Goal: Task Accomplishment & Management: Manage account settings

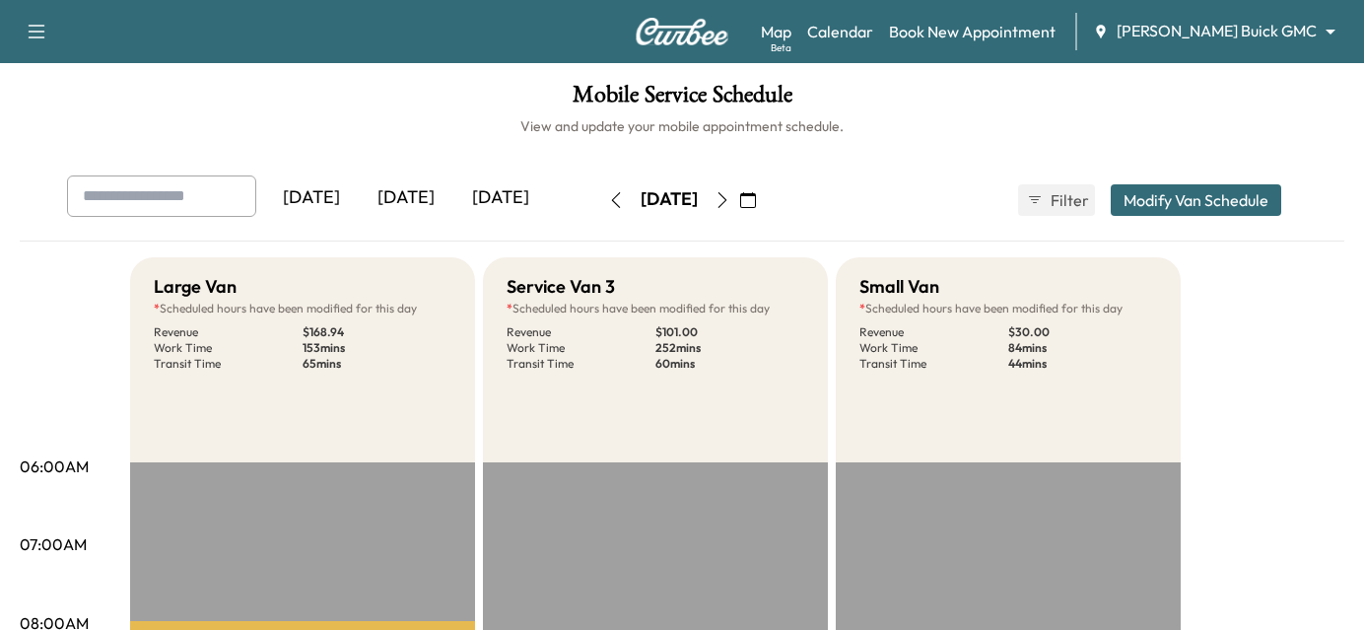
click at [1269, 31] on body "Support Log Out Map Beta Calendar Book New Appointment [PERSON_NAME] Buick GMC …" at bounding box center [682, 315] width 1364 height 630
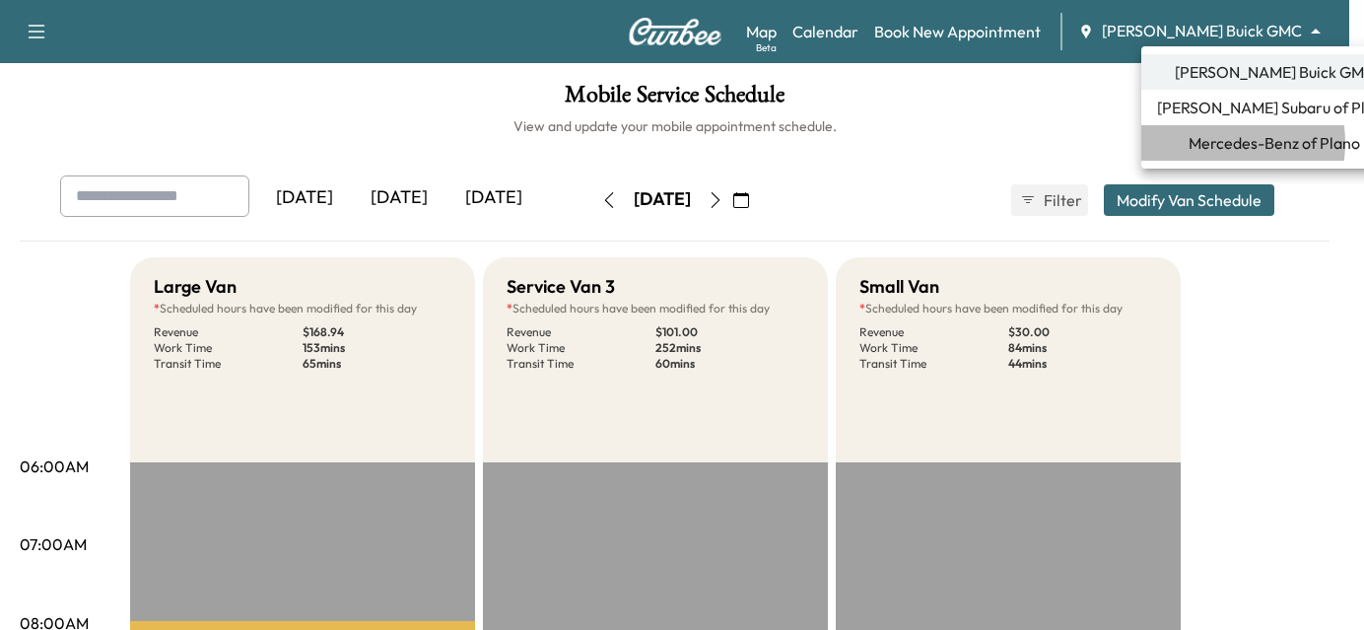
click at [1210, 143] on span "Mercedes-Benz of Plano" at bounding box center [1274, 143] width 171 height 24
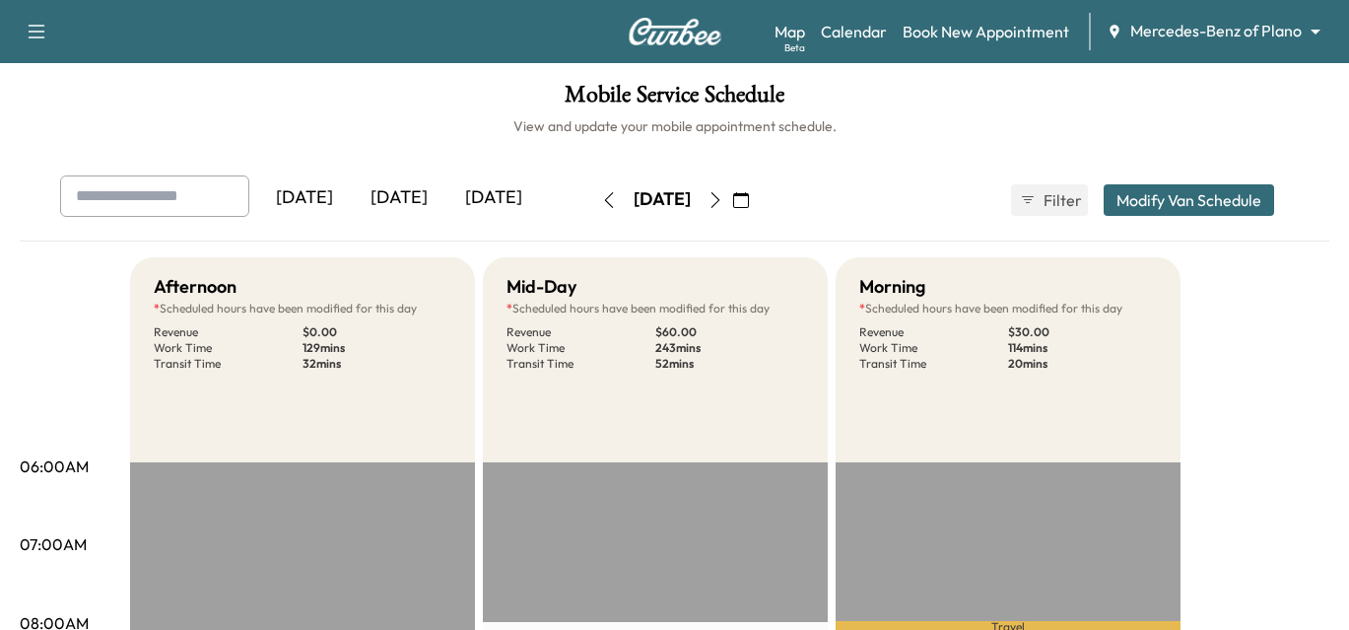
click at [170, 196] on input "text" at bounding box center [154, 195] width 189 height 41
click at [184, 200] on input "text" at bounding box center [154, 195] width 189 height 41
type input "**********"
click at [1010, 34] on link "Book New Appointment" at bounding box center [986, 32] width 167 height 24
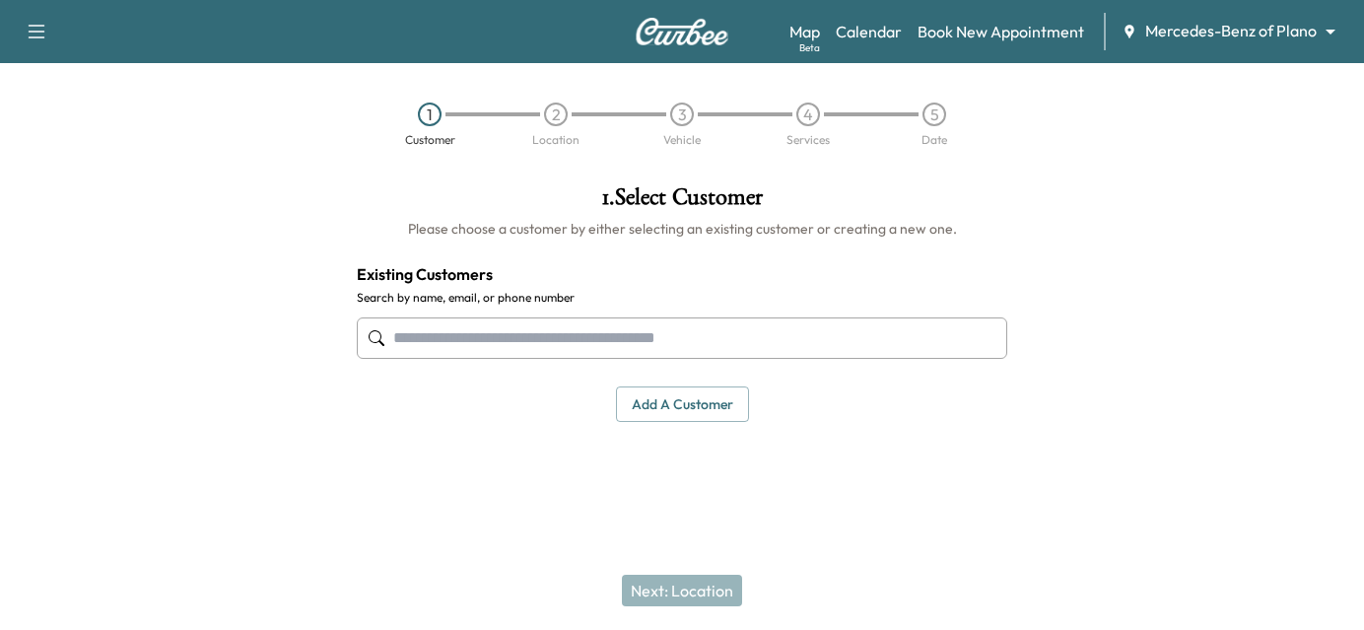
click at [470, 313] on div at bounding box center [682, 338] width 651 height 65
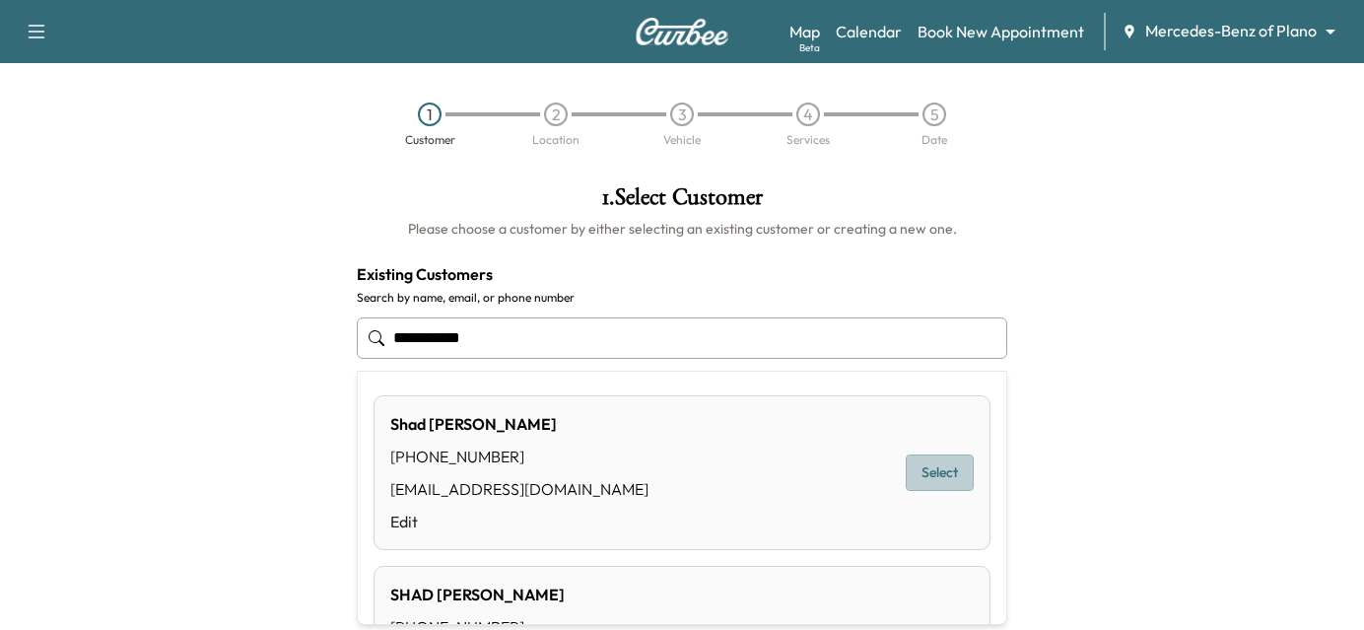
click at [942, 476] on button "Select" at bounding box center [940, 472] width 68 height 36
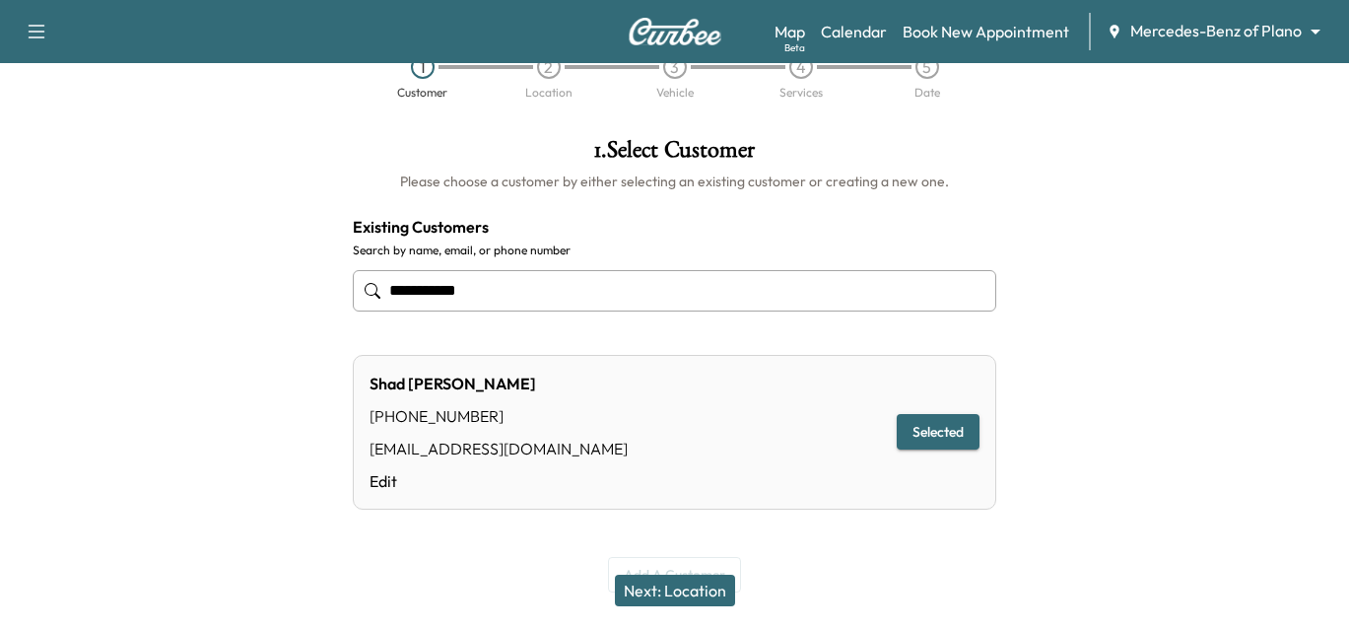
scroll to position [89, 0]
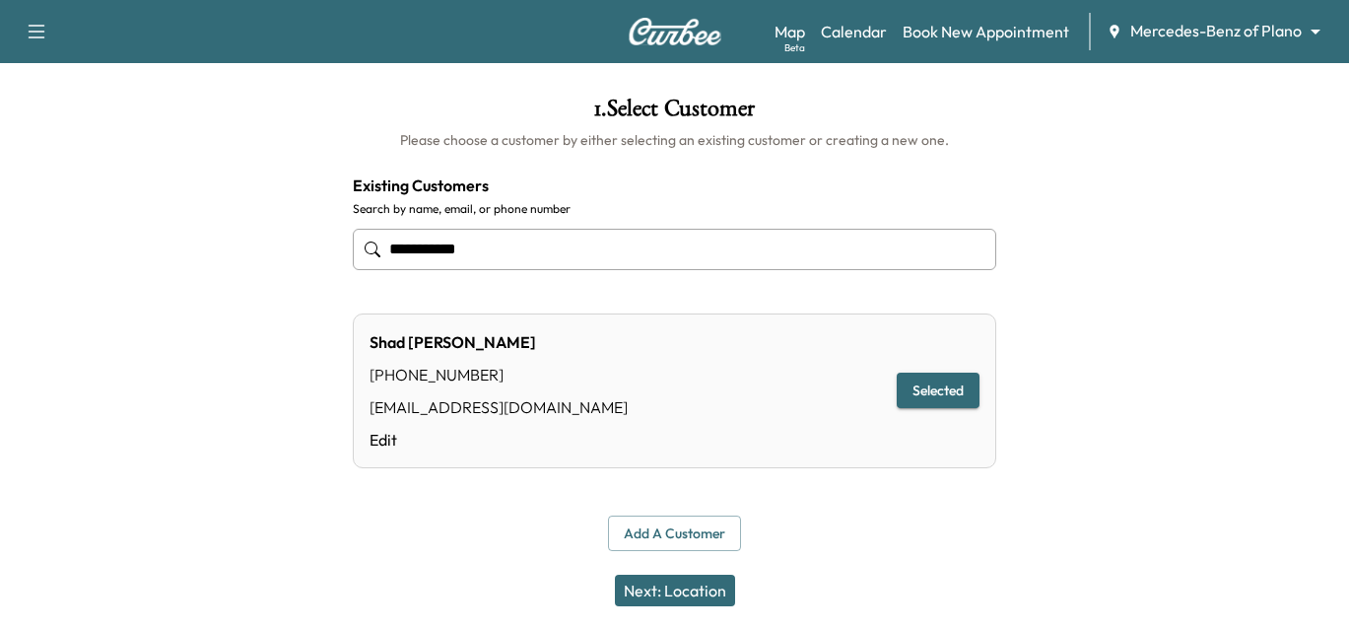
type input "**********"
click at [672, 527] on button "Add a customer" at bounding box center [674, 533] width 133 height 36
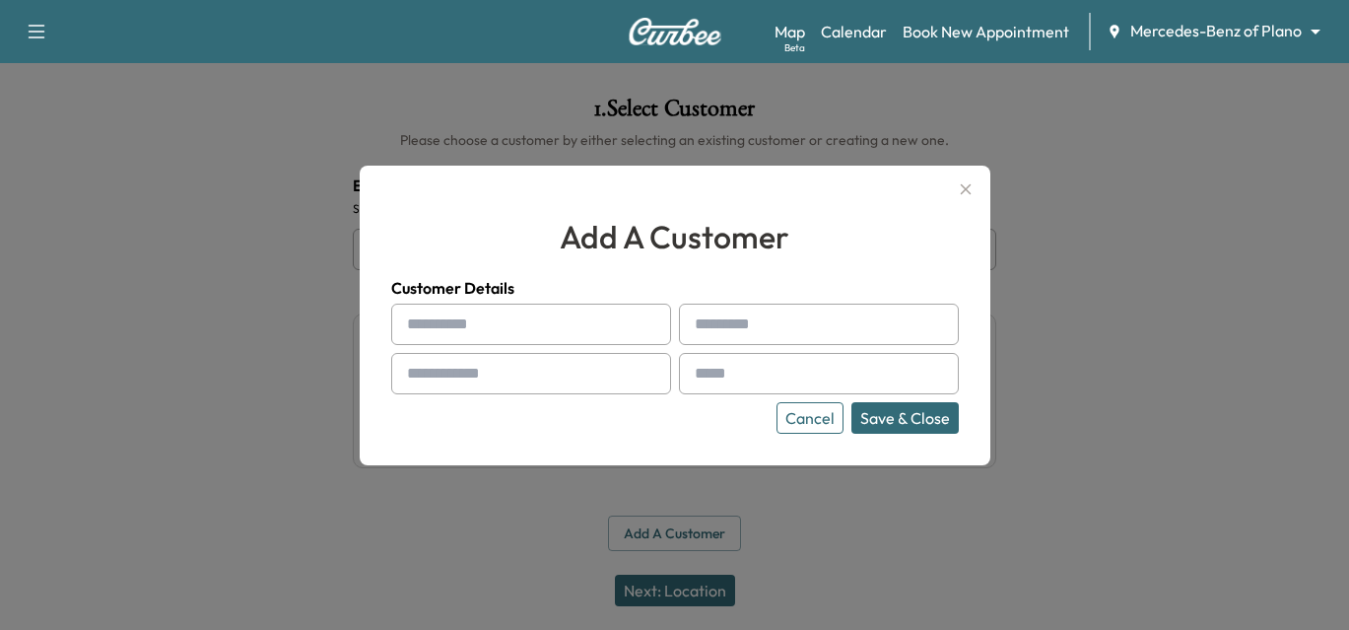
click at [824, 411] on button "Cancel" at bounding box center [810, 418] width 67 height 32
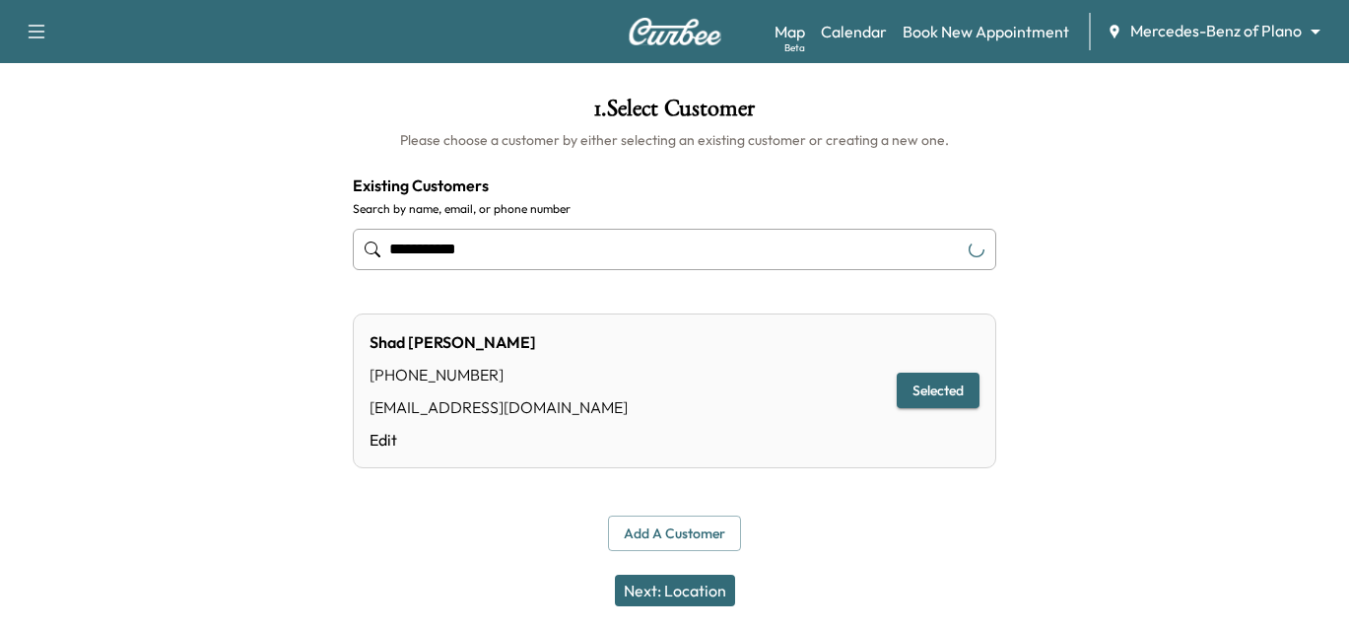
click at [693, 588] on button "Next: Location" at bounding box center [675, 591] width 120 height 32
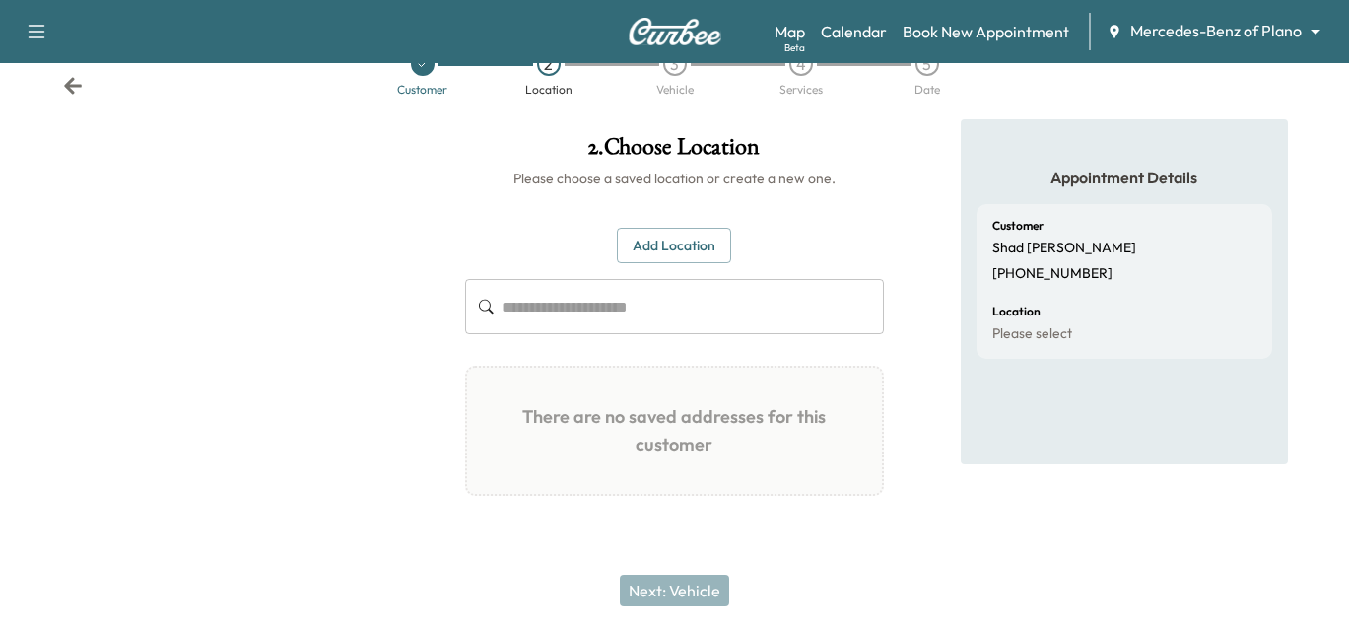
scroll to position [50, 0]
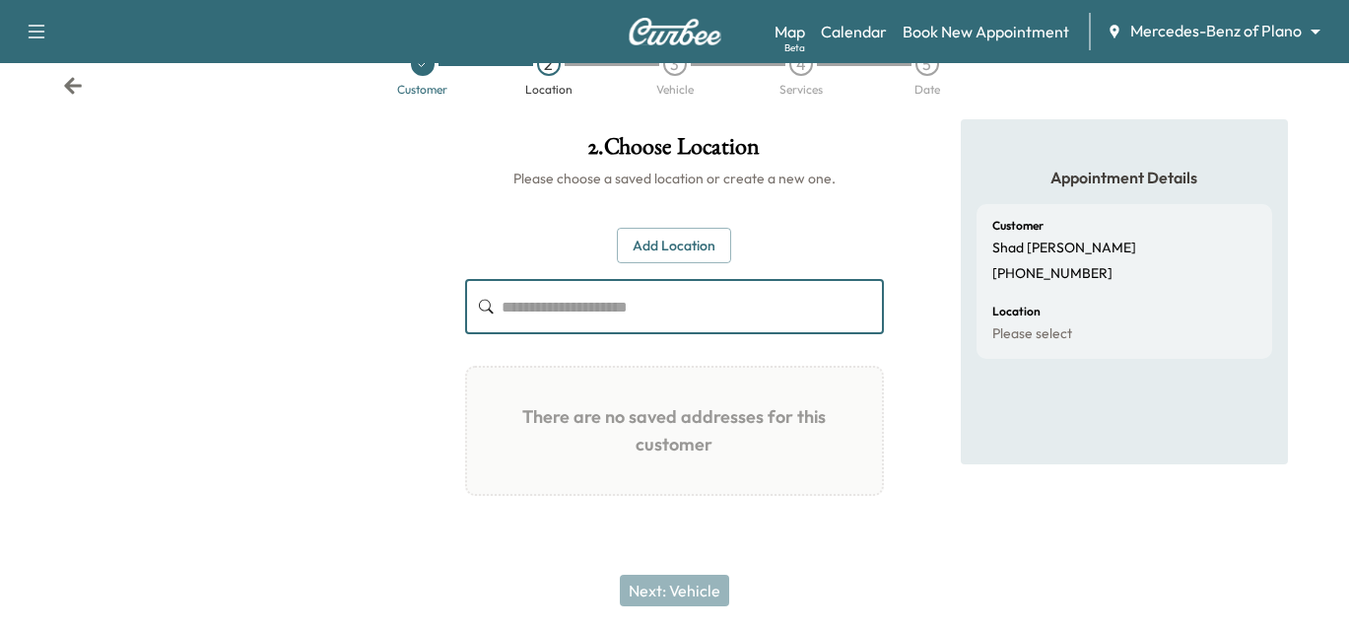
drag, startPoint x: 563, startPoint y: 303, endPoint x: 557, endPoint y: 292, distance: 12.3
click at [561, 303] on input "text" at bounding box center [693, 306] width 382 height 55
paste input "**********"
type input "**********"
click at [651, 238] on button "Add Location" at bounding box center [674, 246] width 114 height 36
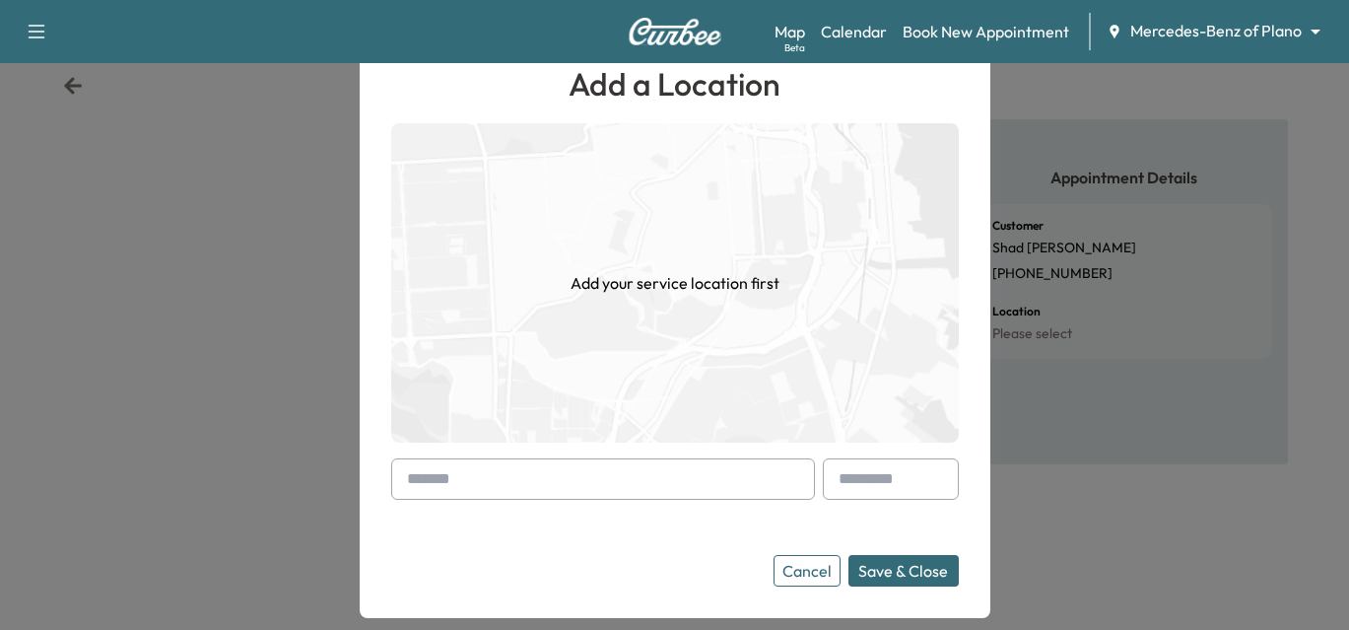
drag, startPoint x: 470, startPoint y: 510, endPoint x: 464, endPoint y: 490, distance: 20.6
click at [466, 501] on form "Cancel Save & Close" at bounding box center [675, 522] width 568 height 128
click at [463, 489] on input "text" at bounding box center [603, 478] width 424 height 41
paste input "**********"
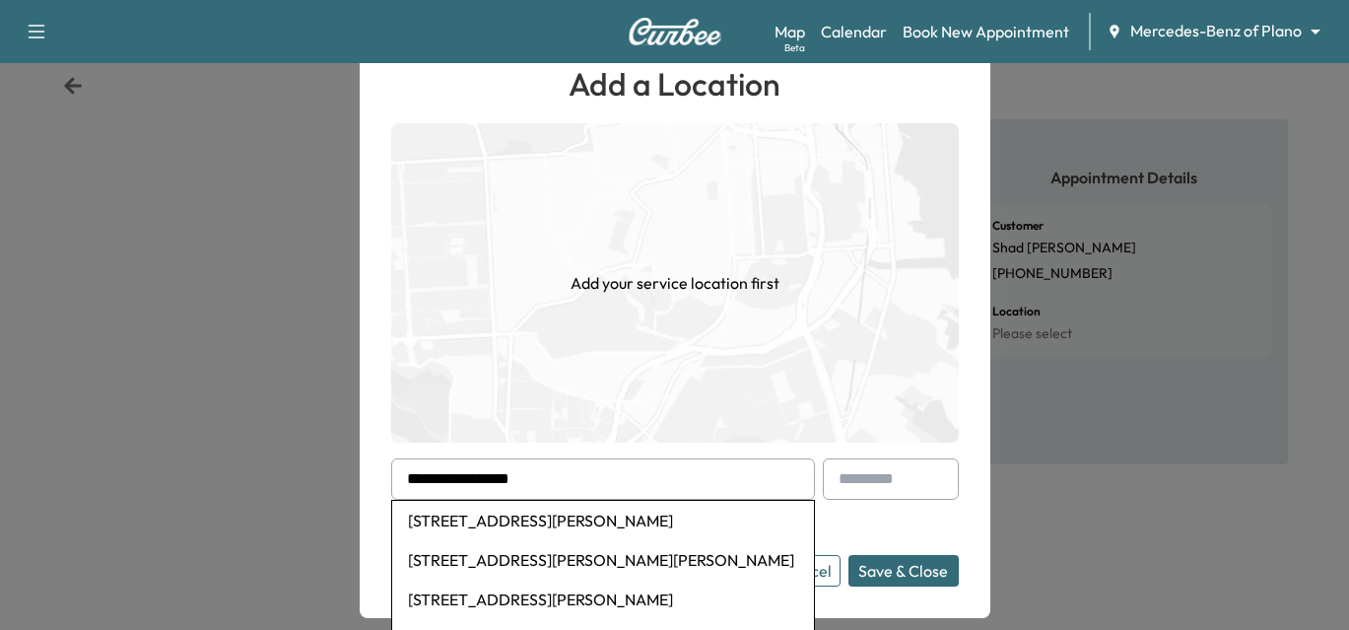
click at [573, 515] on li "[STREET_ADDRESS][PERSON_NAME]" at bounding box center [603, 520] width 422 height 39
type input "**********"
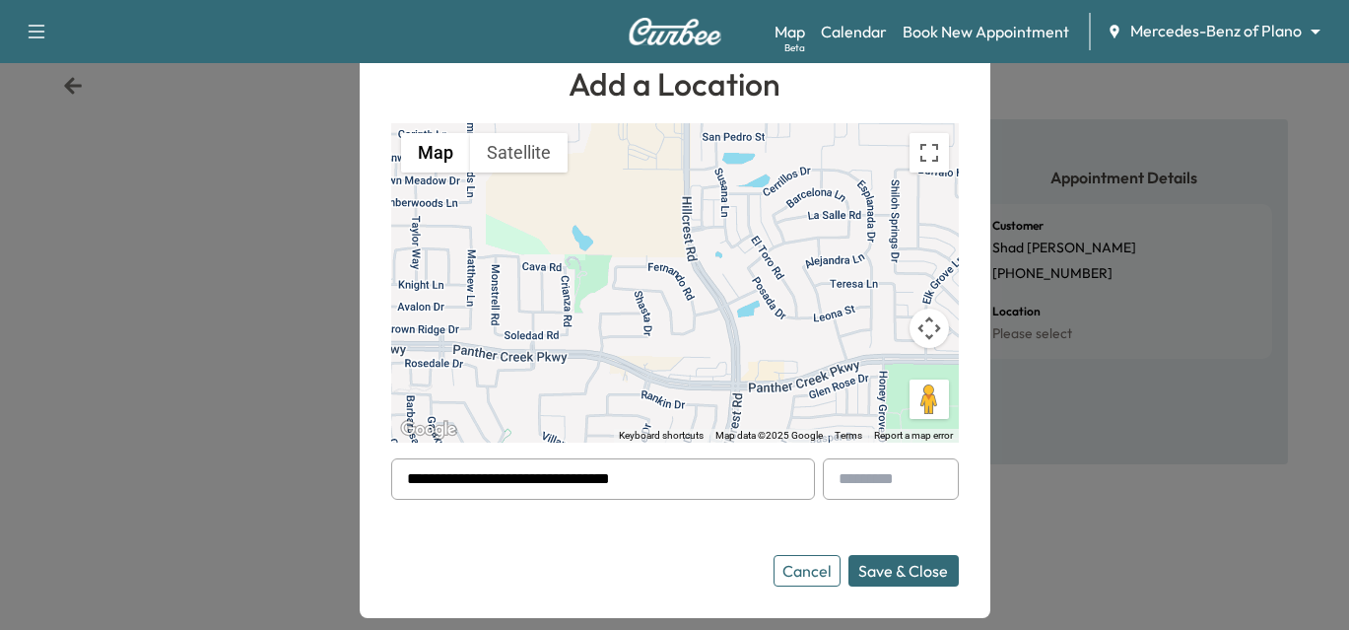
click at [906, 578] on button "Save & Close" at bounding box center [904, 571] width 110 height 32
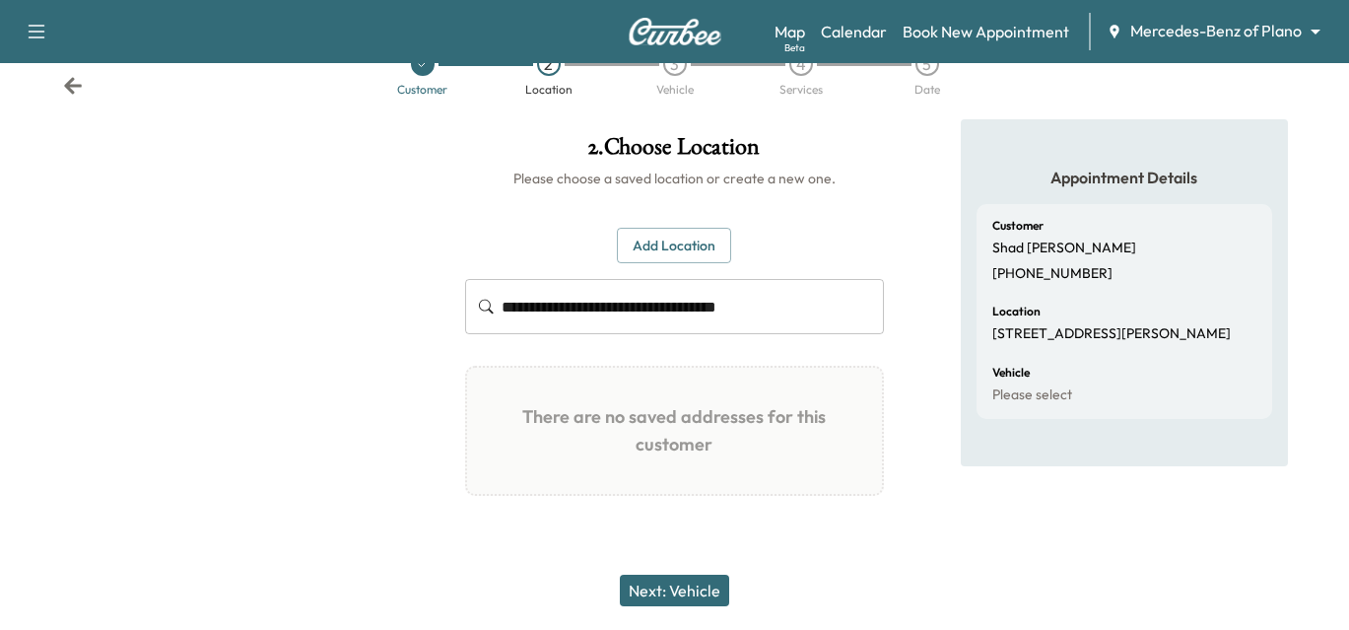
click at [685, 583] on button "Next: Vehicle" at bounding box center [674, 591] width 109 height 32
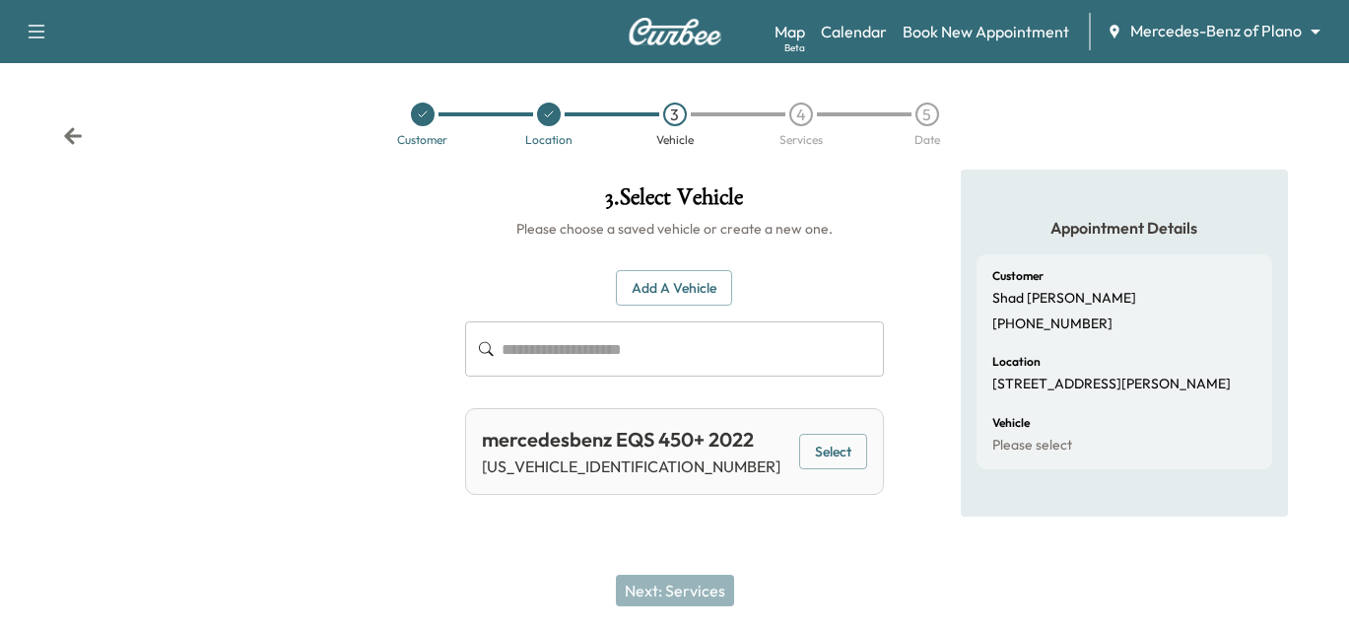
scroll to position [0, 0]
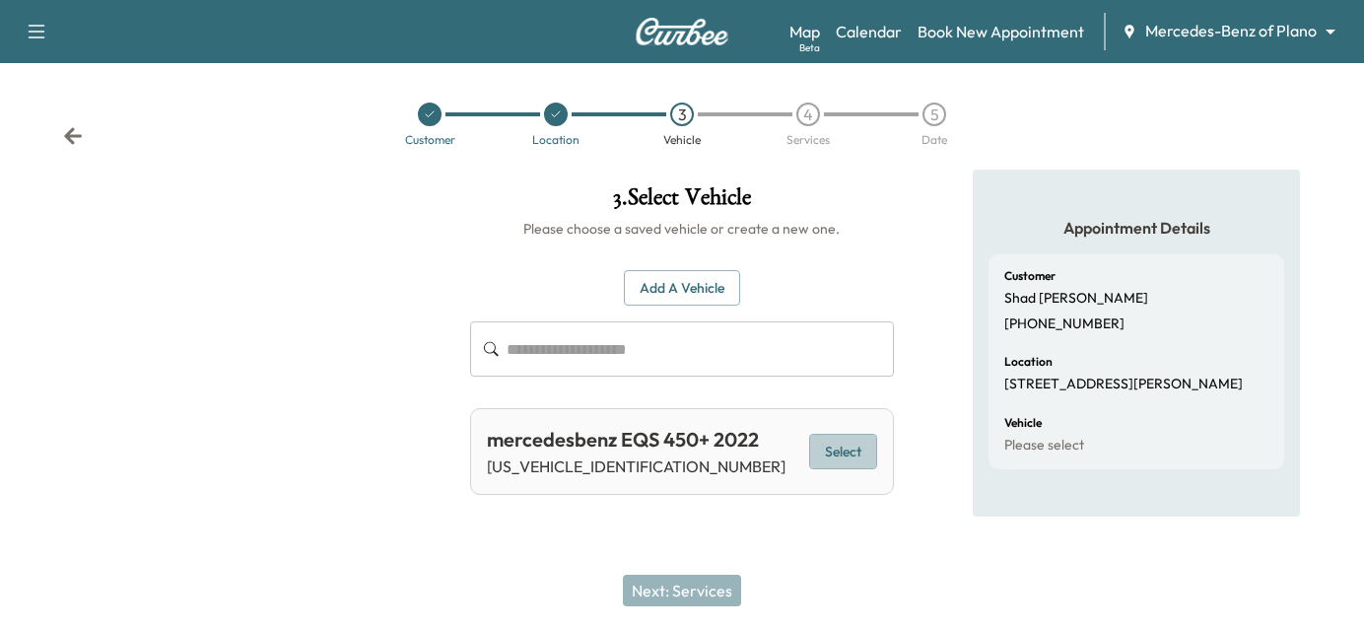
click at [836, 452] on button "Select" at bounding box center [843, 452] width 68 height 36
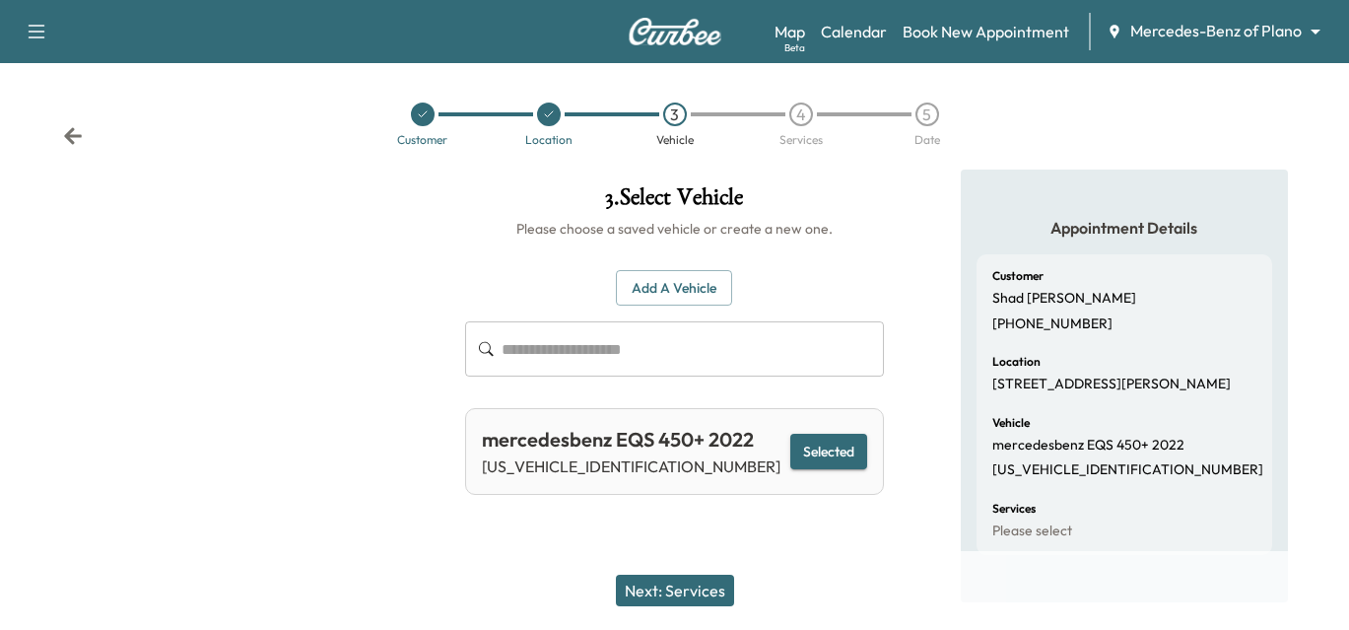
click at [657, 586] on button "Next: Services" at bounding box center [675, 591] width 118 height 32
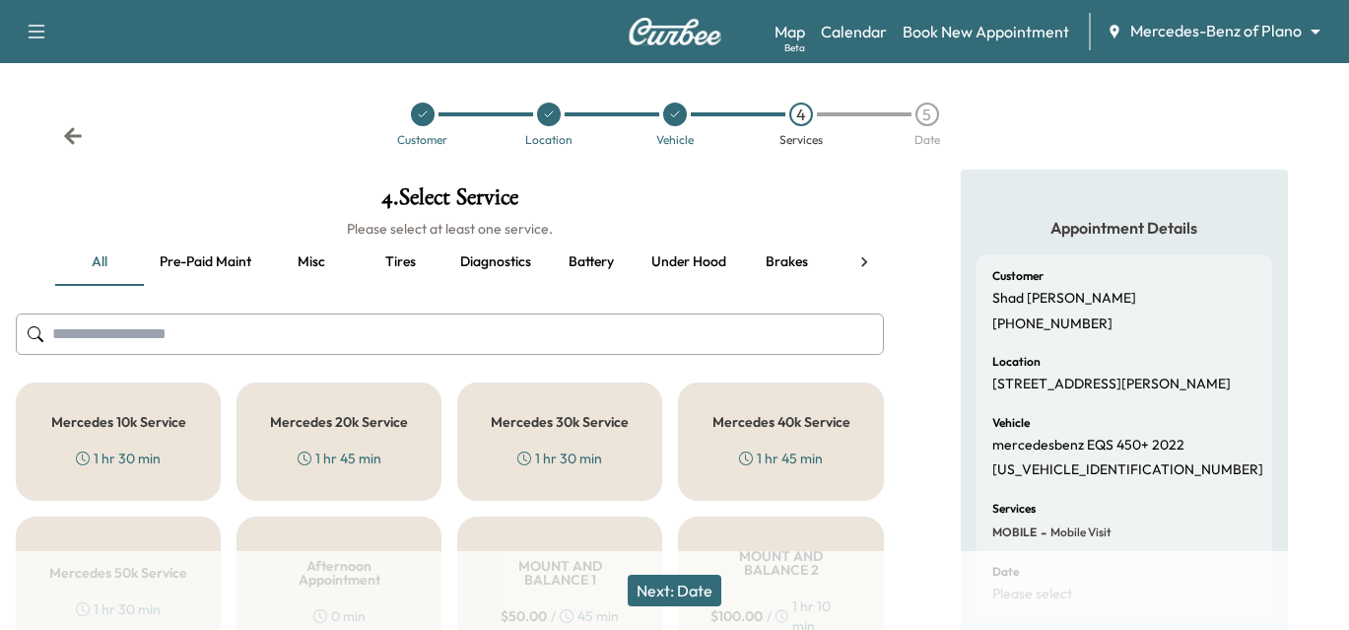
click at [89, 323] on input "text" at bounding box center [450, 333] width 868 height 41
click at [711, 447] on div "Mercedes 40k Service 1 hr 45 min" at bounding box center [780, 441] width 205 height 118
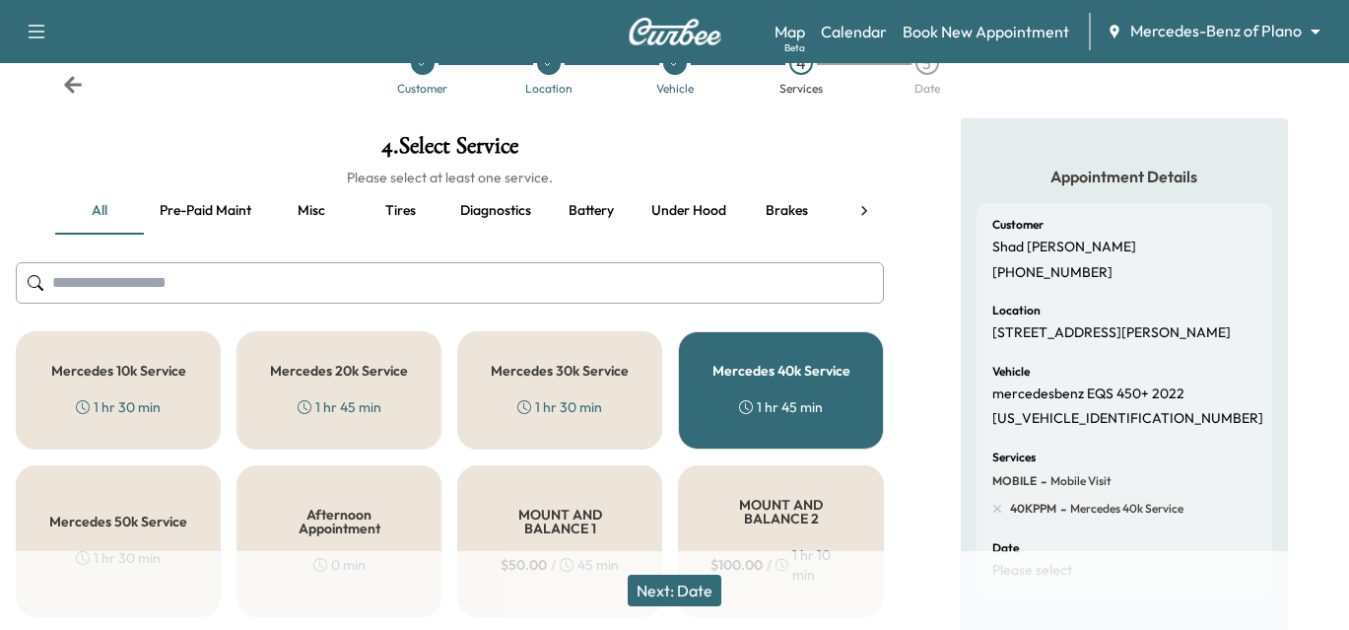
scroll to position [50, 0]
click at [156, 272] on input "text" at bounding box center [450, 283] width 868 height 41
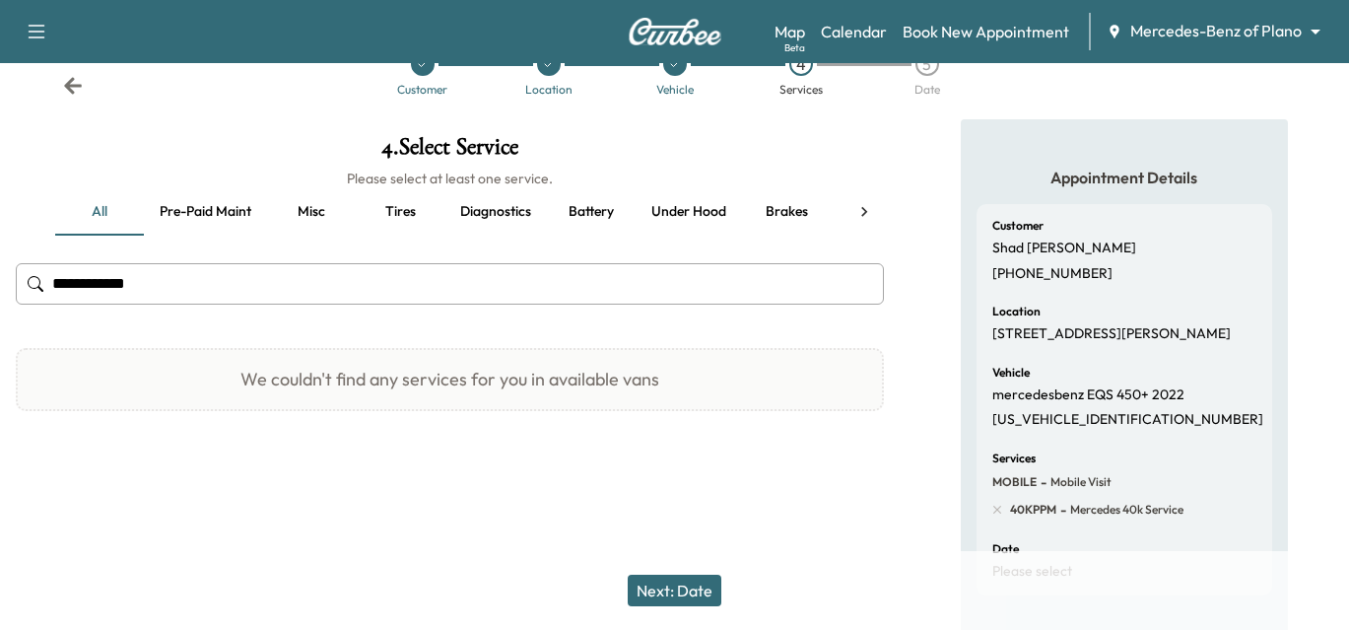
type input "**********"
click at [690, 583] on button "Next: Date" at bounding box center [675, 591] width 94 height 32
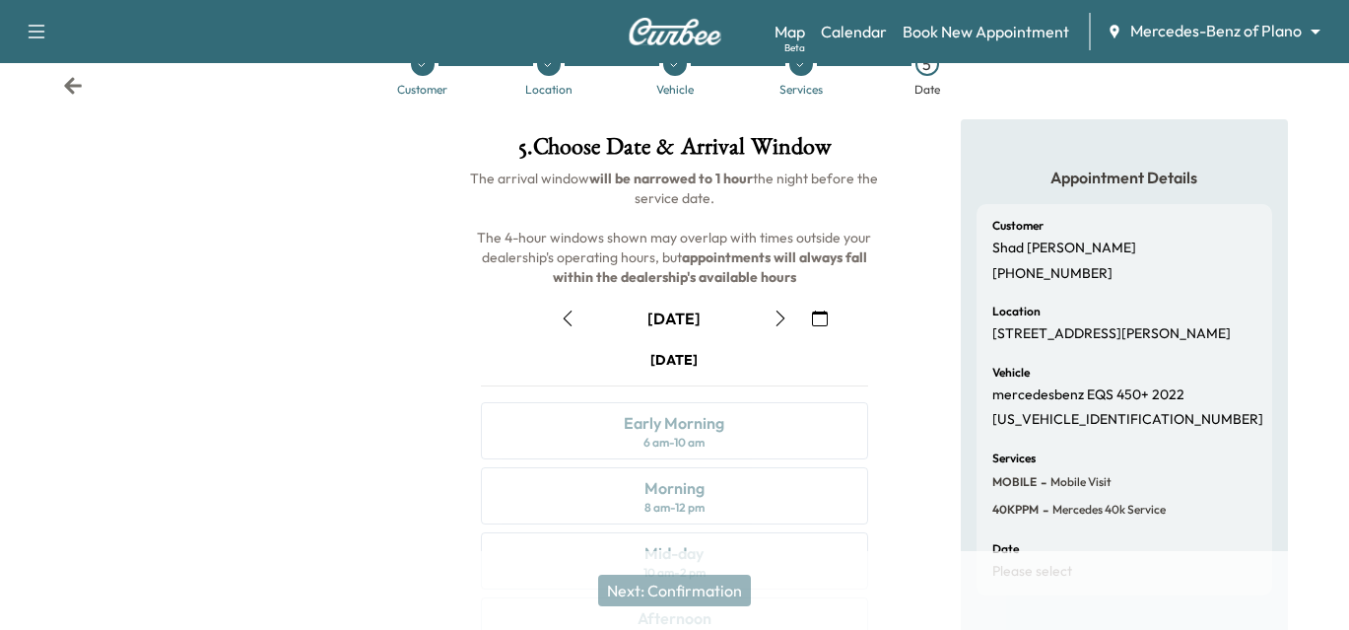
click at [782, 316] on icon "button" at bounding box center [781, 318] width 16 height 16
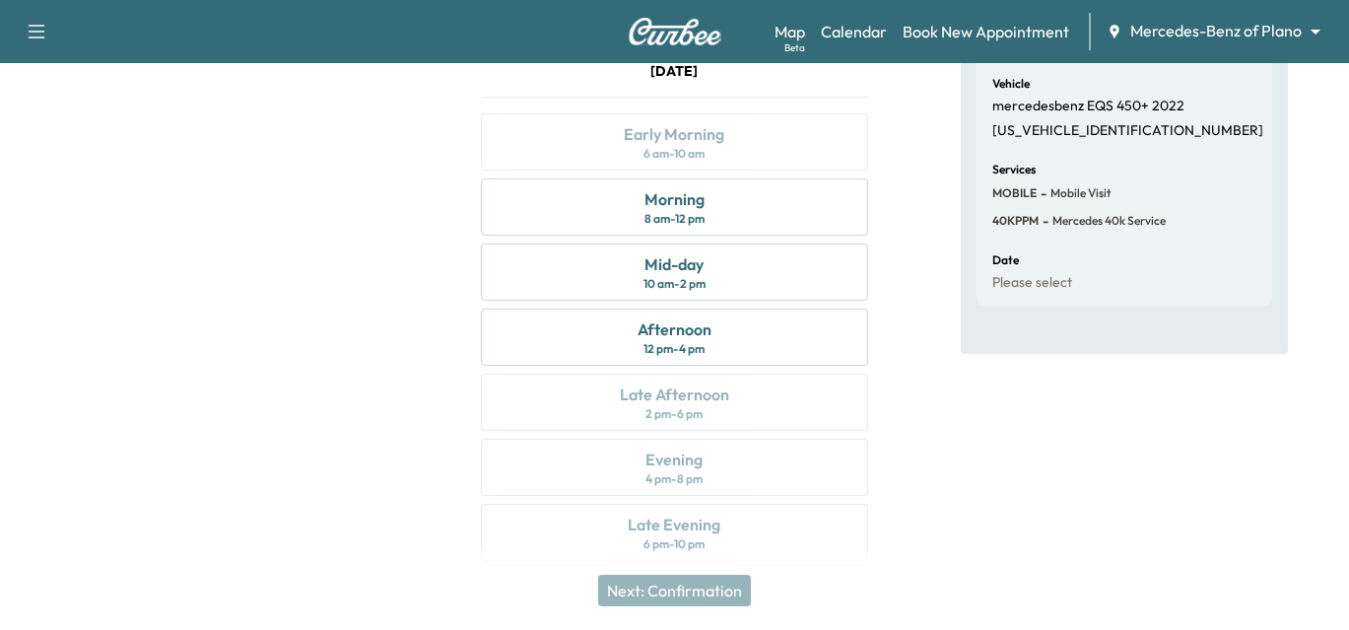
scroll to position [346, 0]
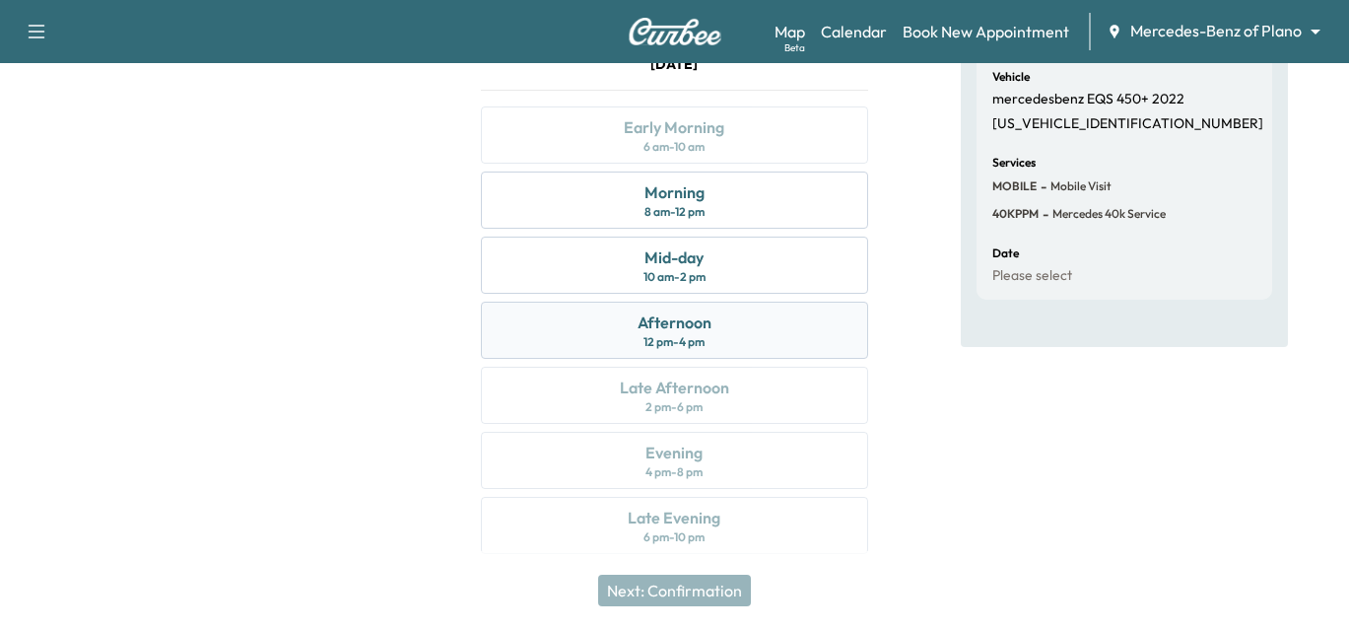
click at [651, 329] on div "Afternoon" at bounding box center [675, 322] width 74 height 24
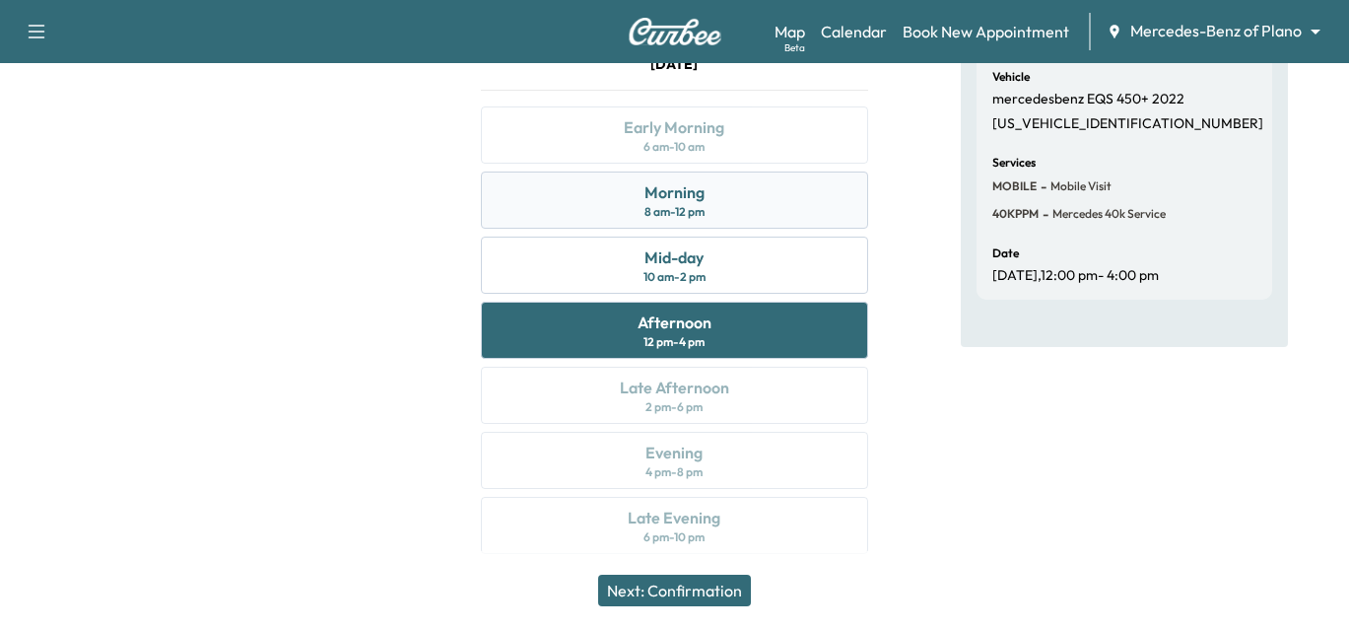
click at [690, 216] on div "8 am - 12 pm" at bounding box center [675, 212] width 60 height 16
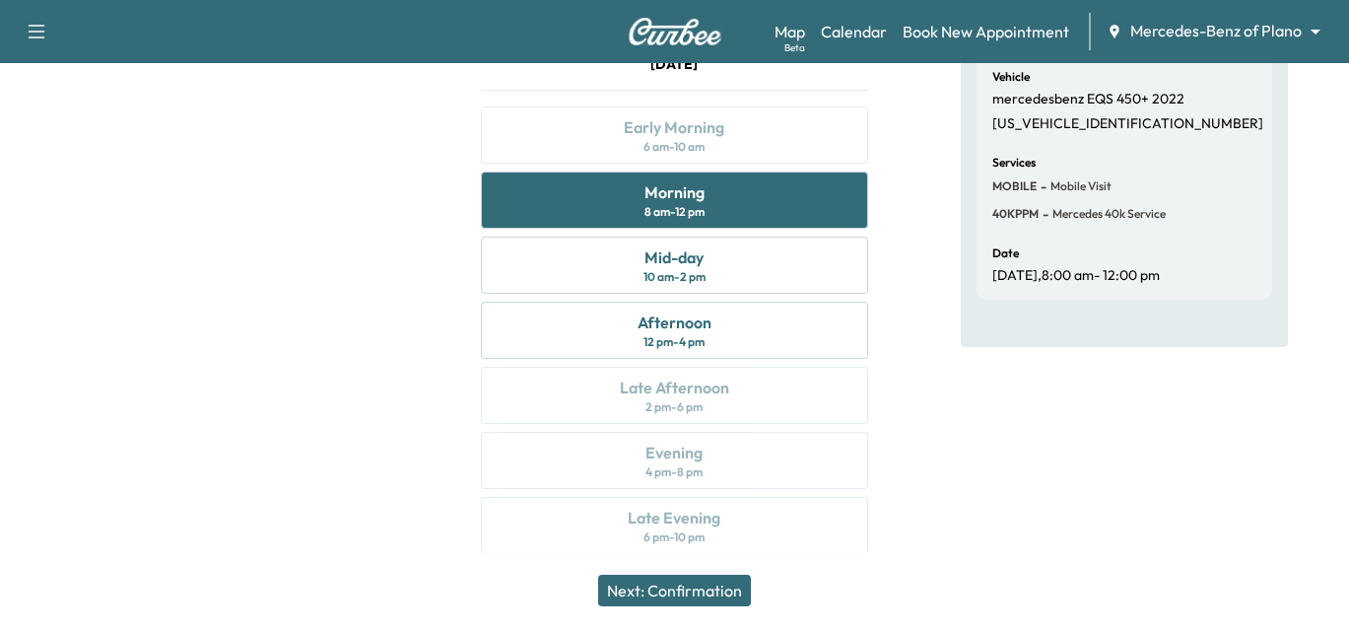
click at [675, 587] on button "Next: Confirmation" at bounding box center [674, 591] width 153 height 32
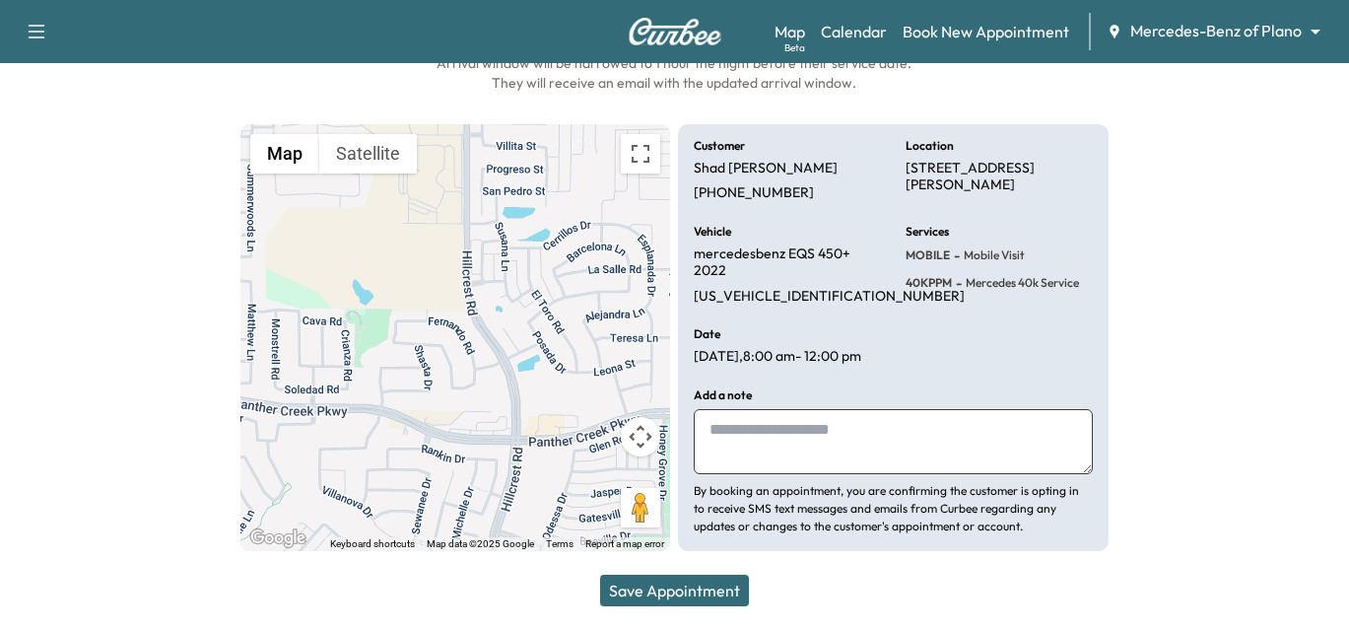
click at [655, 590] on button "Save Appointment" at bounding box center [674, 591] width 149 height 32
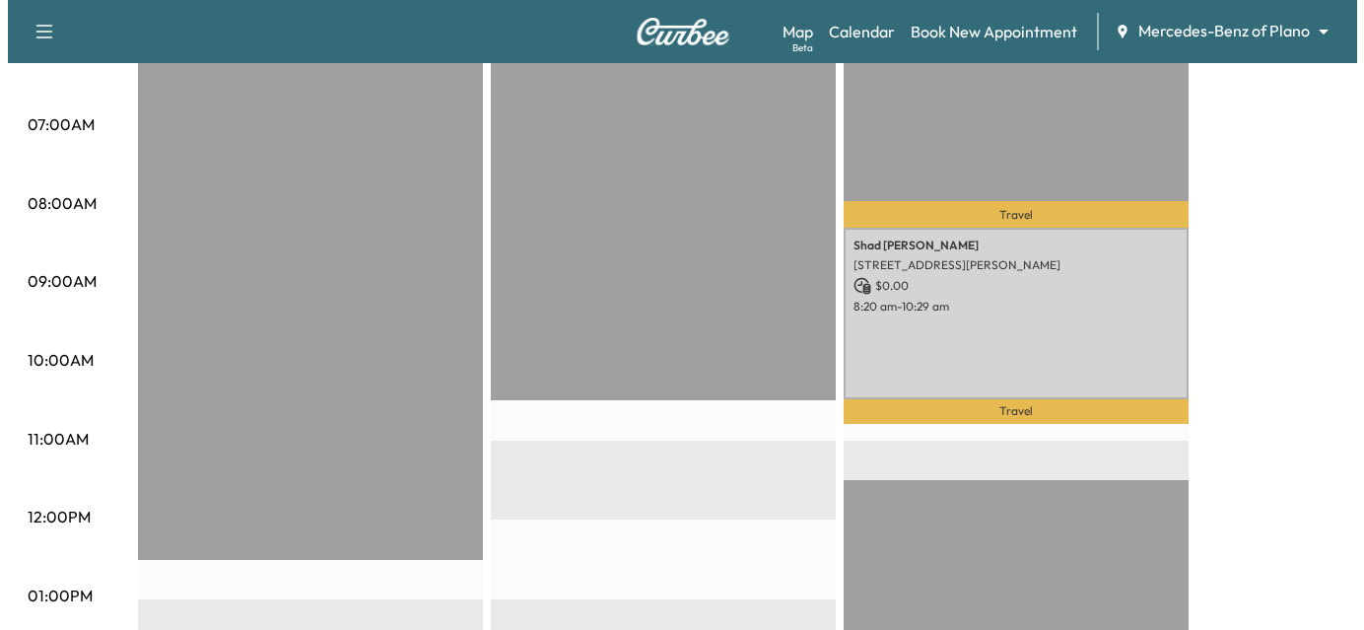
scroll to position [394, 0]
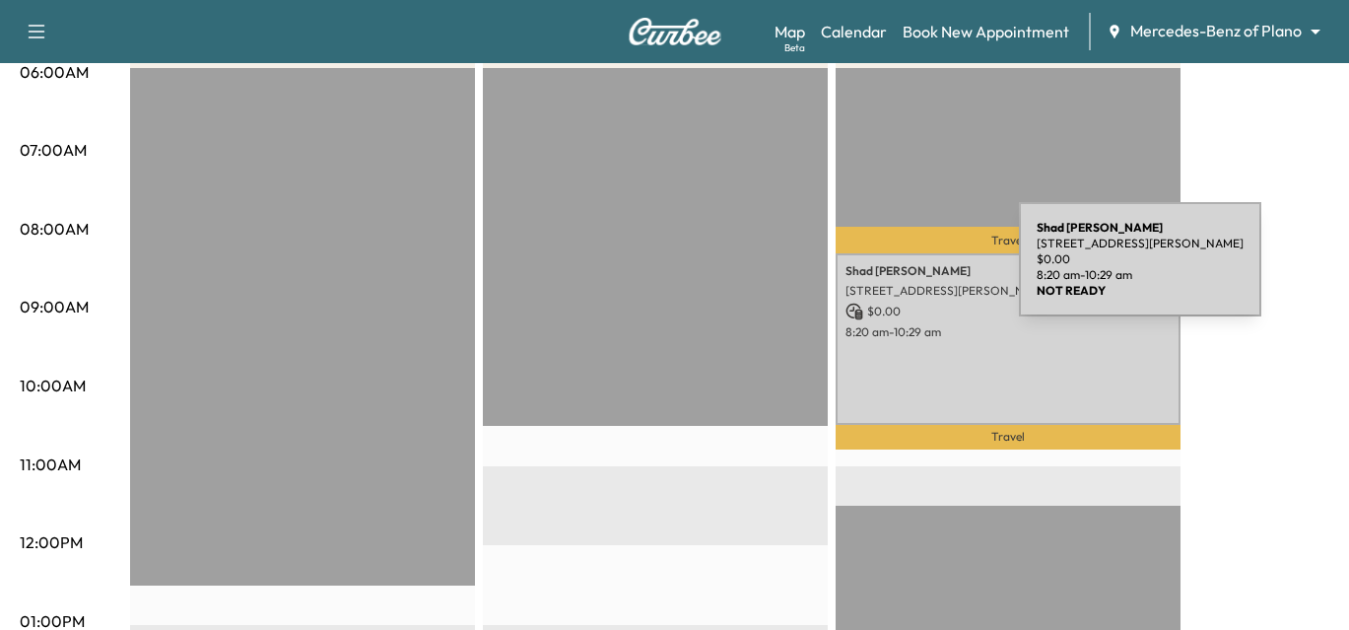
click at [871, 271] on p "[PERSON_NAME]" at bounding box center [1008, 271] width 325 height 16
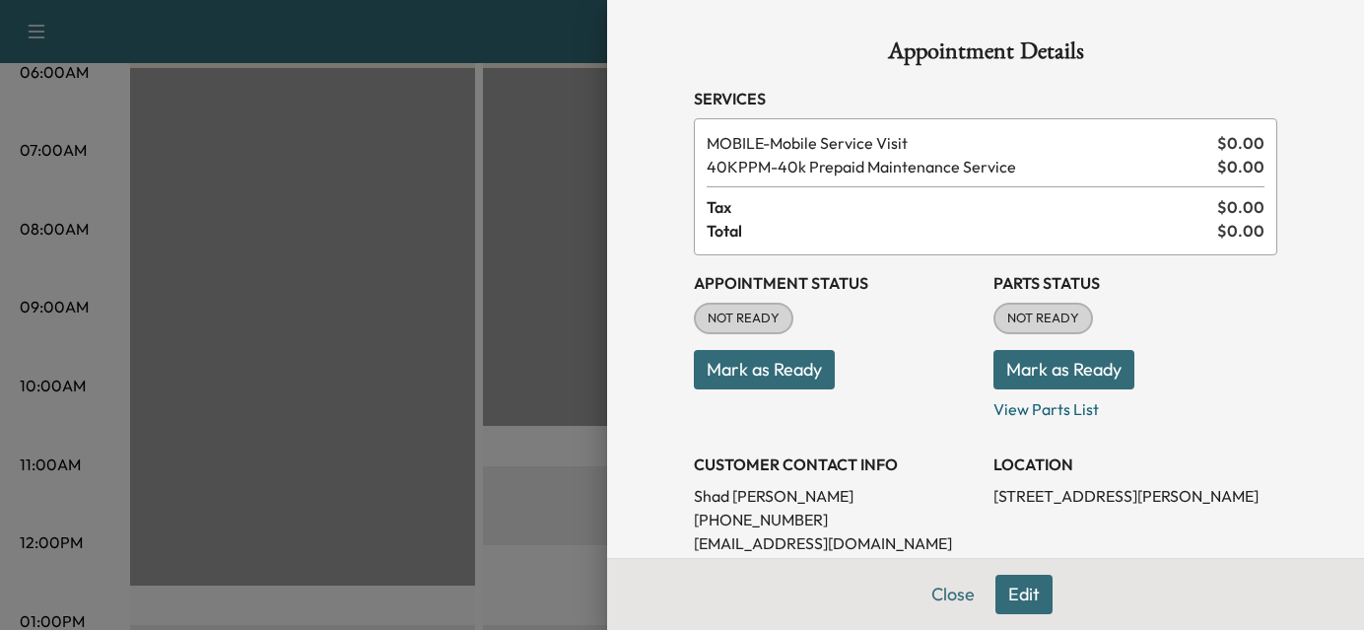
click at [1003, 593] on button "Edit" at bounding box center [1023, 594] width 57 height 39
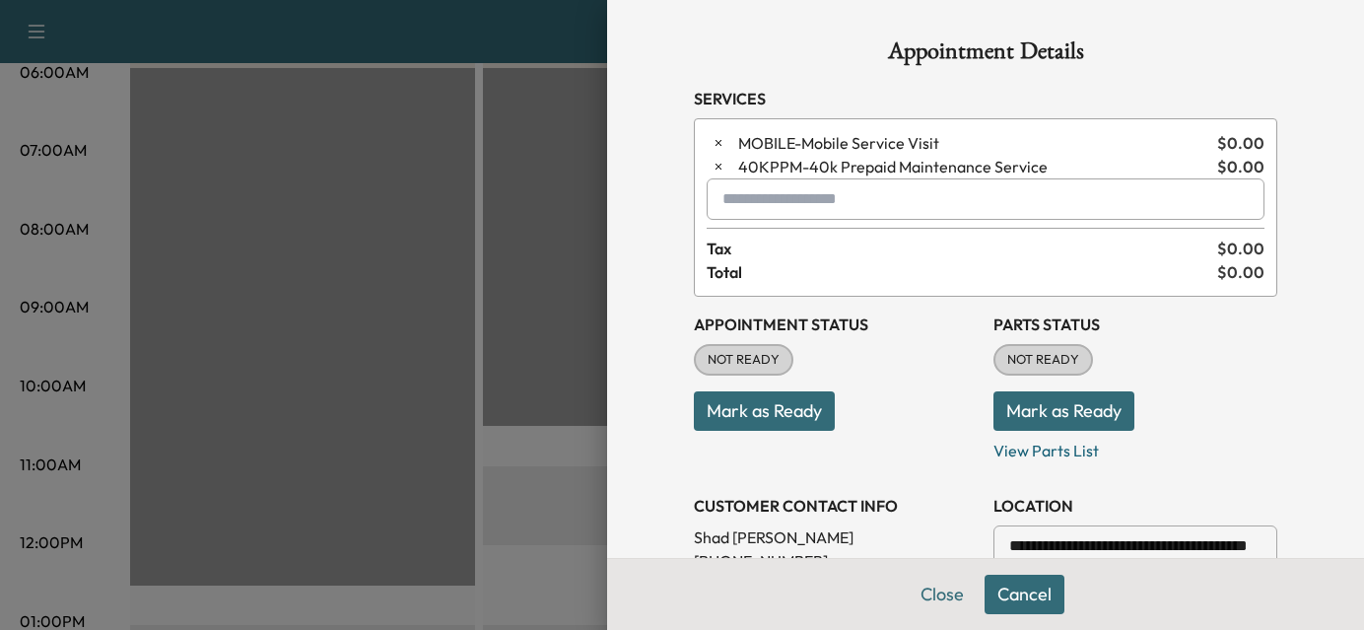
click at [781, 203] on input "text" at bounding box center [986, 198] width 558 height 41
type input "*"
drag, startPoint x: 803, startPoint y: 197, endPoint x: 641, endPoint y: 194, distance: 162.7
click at [641, 194] on div "**********" at bounding box center [985, 315] width 757 height 630
type input "*"
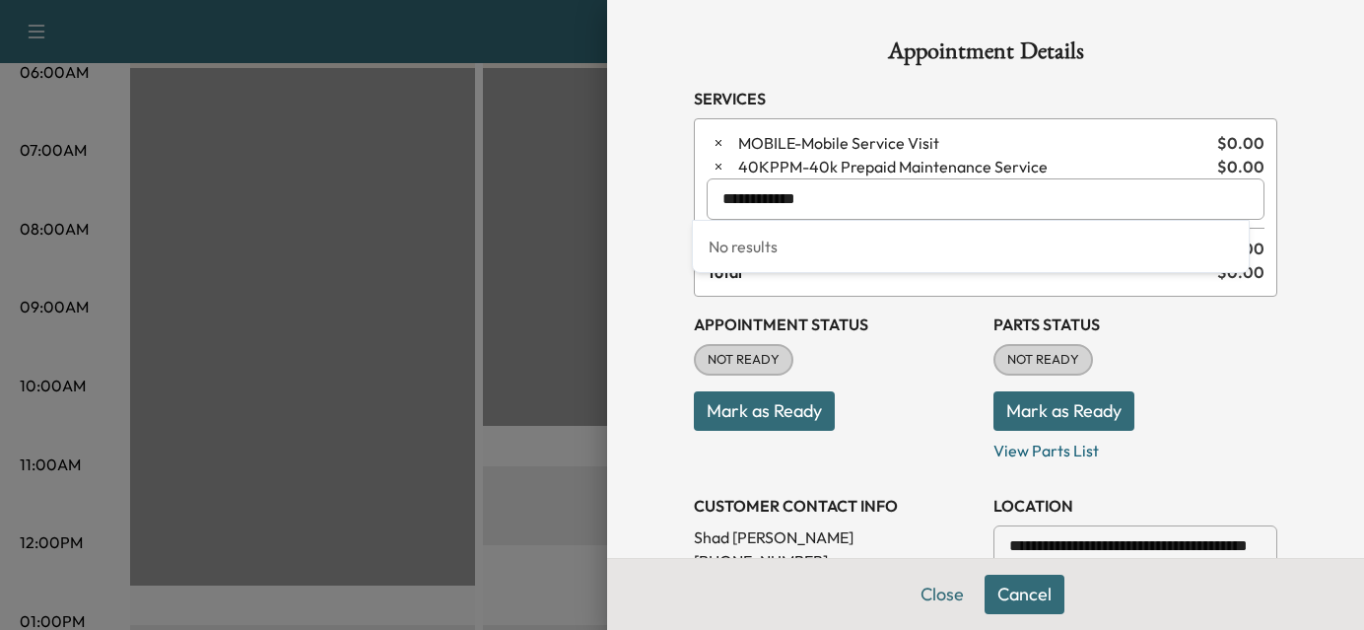
type input "**********"
drag, startPoint x: 857, startPoint y: 202, endPoint x: 670, endPoint y: 202, distance: 186.3
click at [677, 202] on div "**********" at bounding box center [985, 601] width 631 height 1203
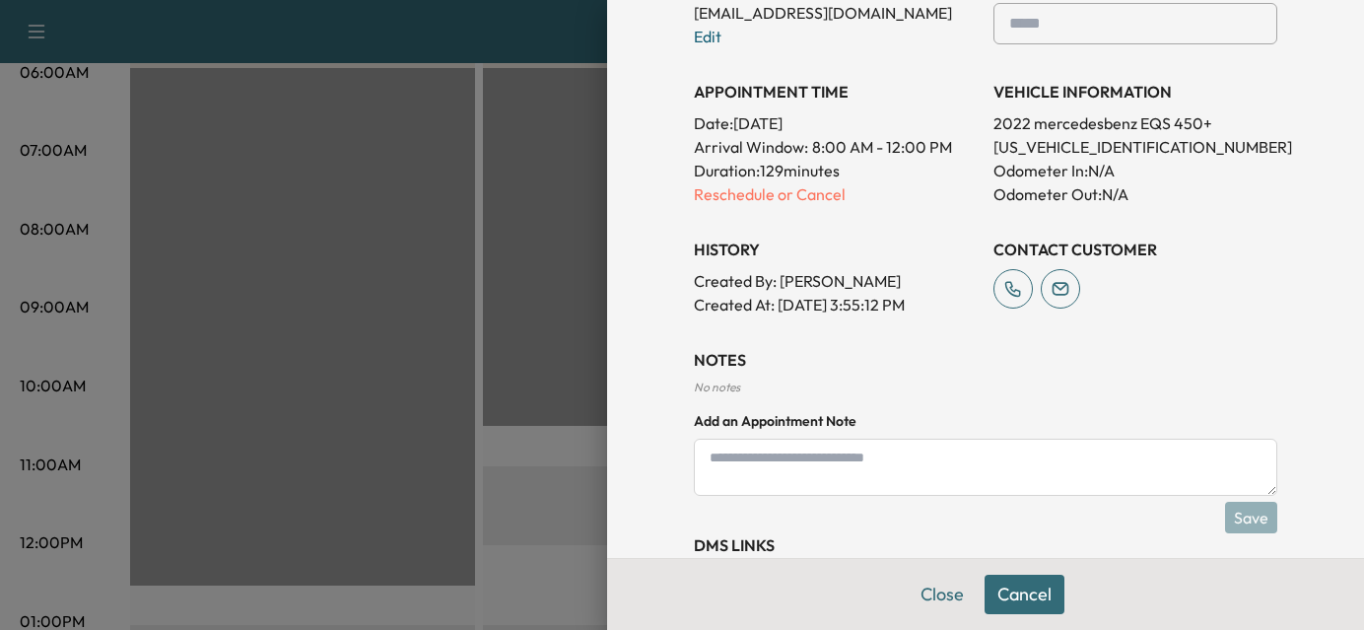
scroll to position [591, 0]
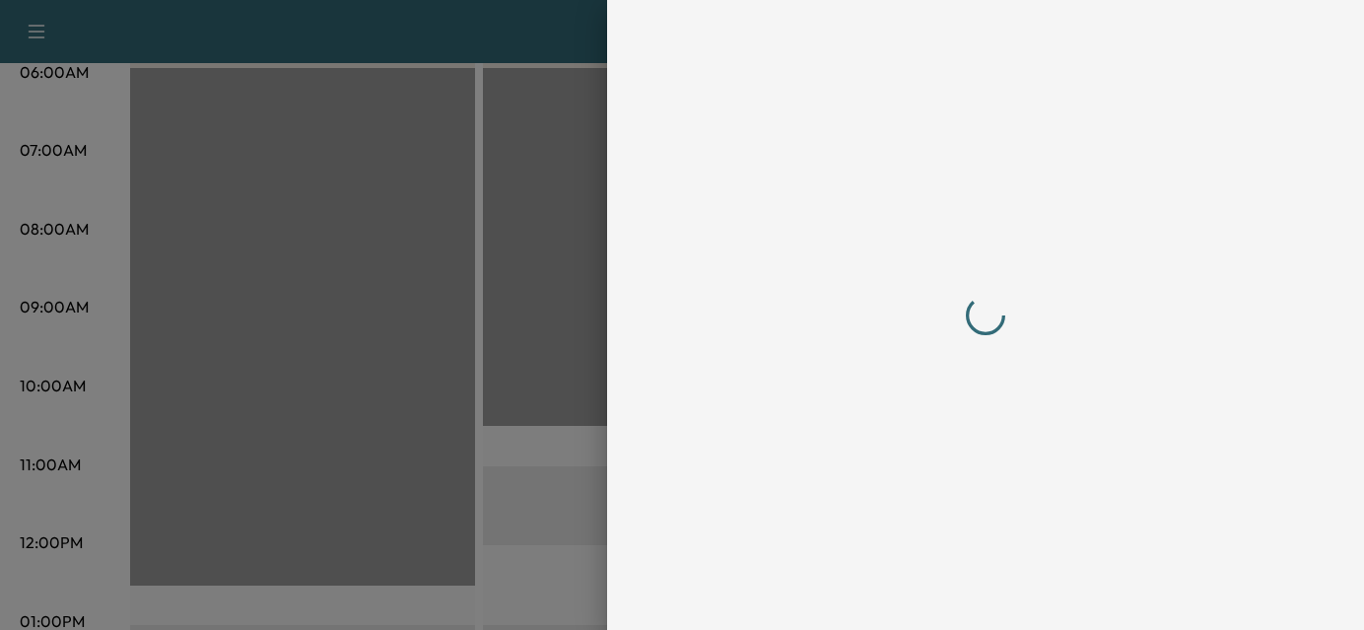
click at [794, 452] on div at bounding box center [985, 314] width 583 height 551
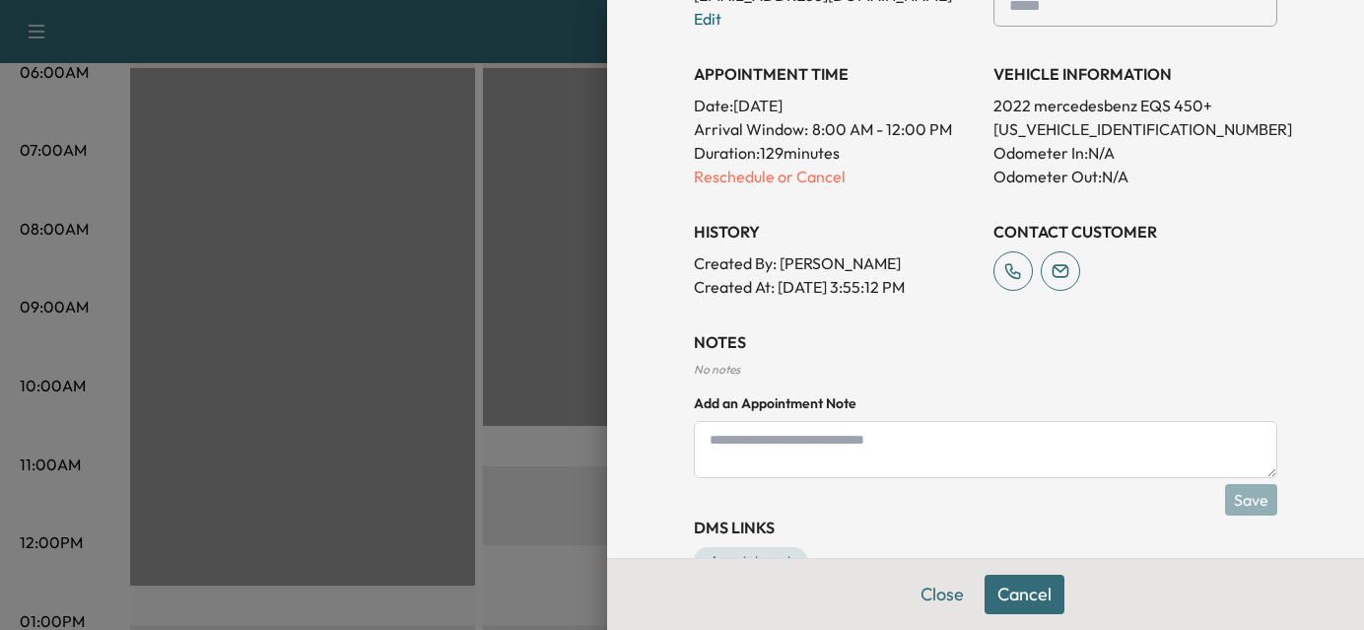
scroll to position [646, 0]
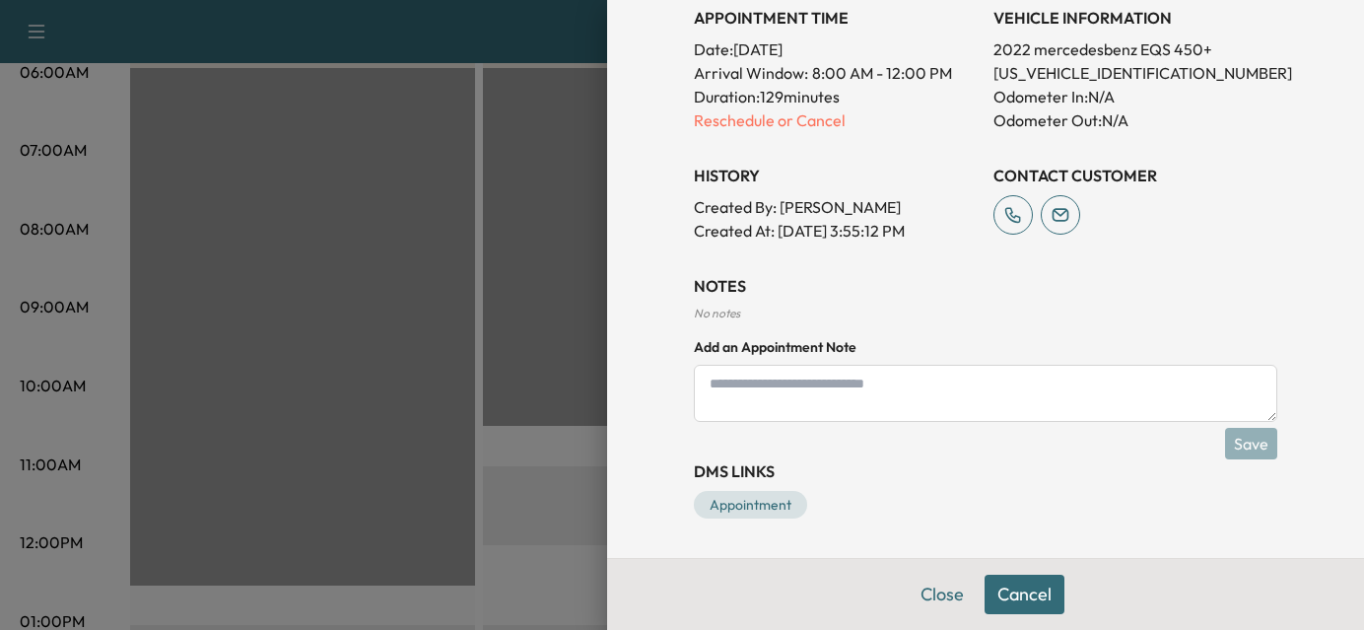
drag, startPoint x: 817, startPoint y: 395, endPoint x: 880, endPoint y: 384, distance: 64.0
click at [813, 383] on textarea at bounding box center [985, 393] width 583 height 57
drag, startPoint x: 823, startPoint y: 396, endPoint x: 389, endPoint y: 372, distance: 434.4
click at [407, 383] on div "**********" at bounding box center [682, 315] width 1364 height 630
type textarea "**********"
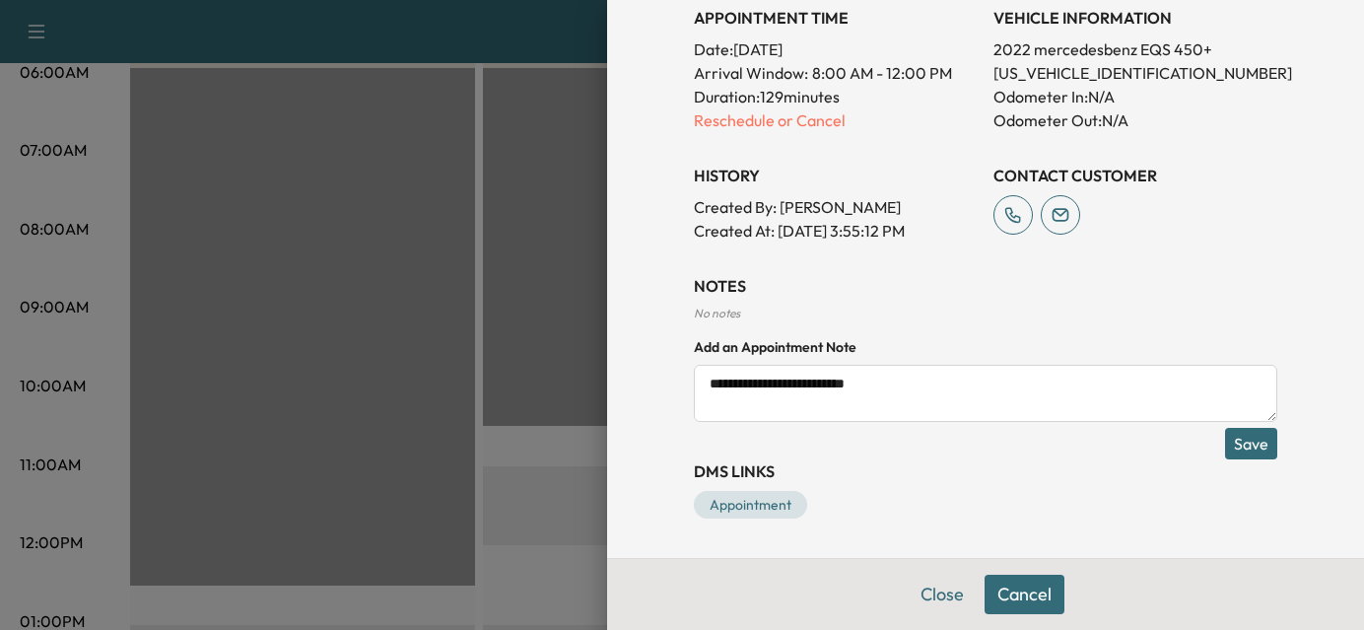
click at [1225, 441] on button "Save" at bounding box center [1251, 444] width 52 height 32
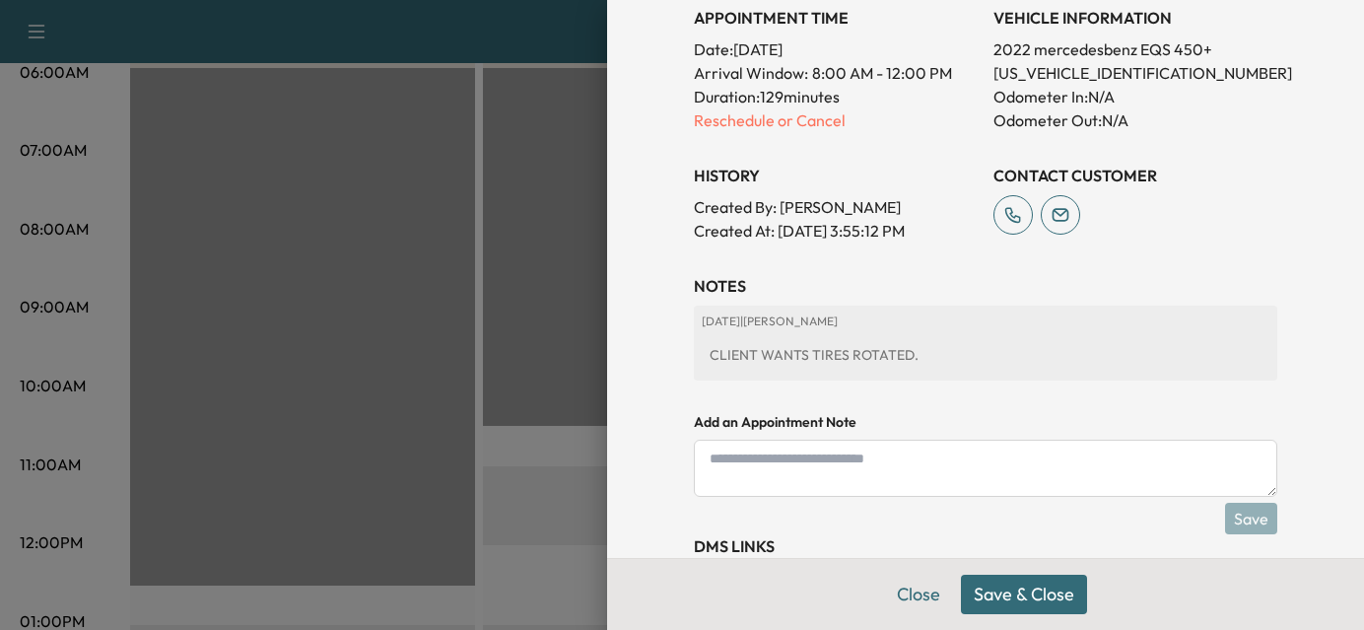
click at [995, 599] on button "Save & Close" at bounding box center [1024, 594] width 126 height 39
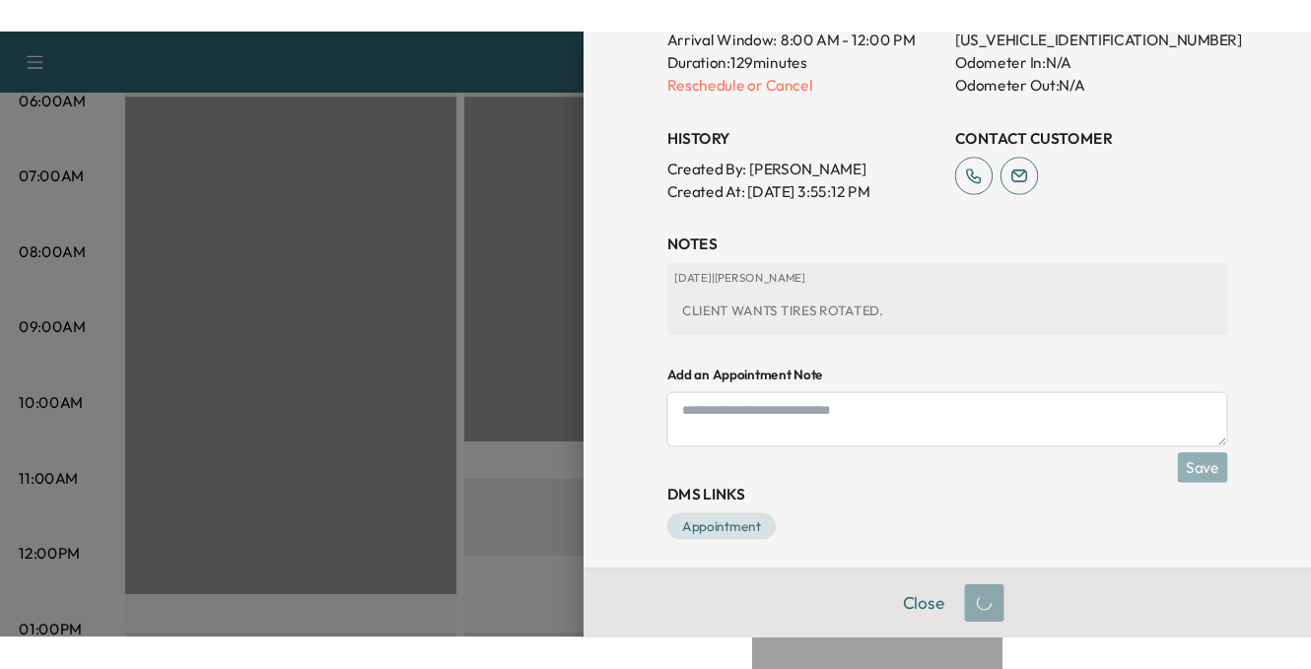
scroll to position [581, 0]
